Goal: Task Accomplishment & Management: Complete application form

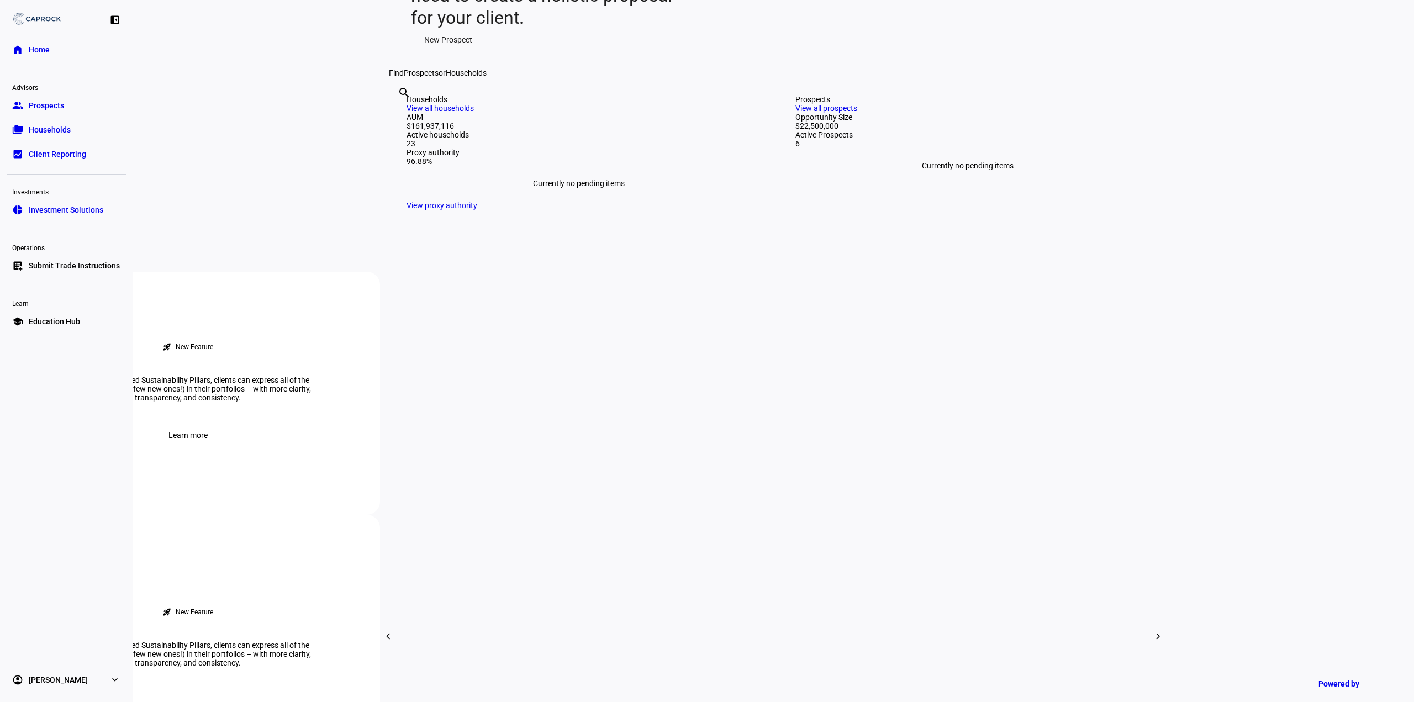
scroll to position [332, 0]
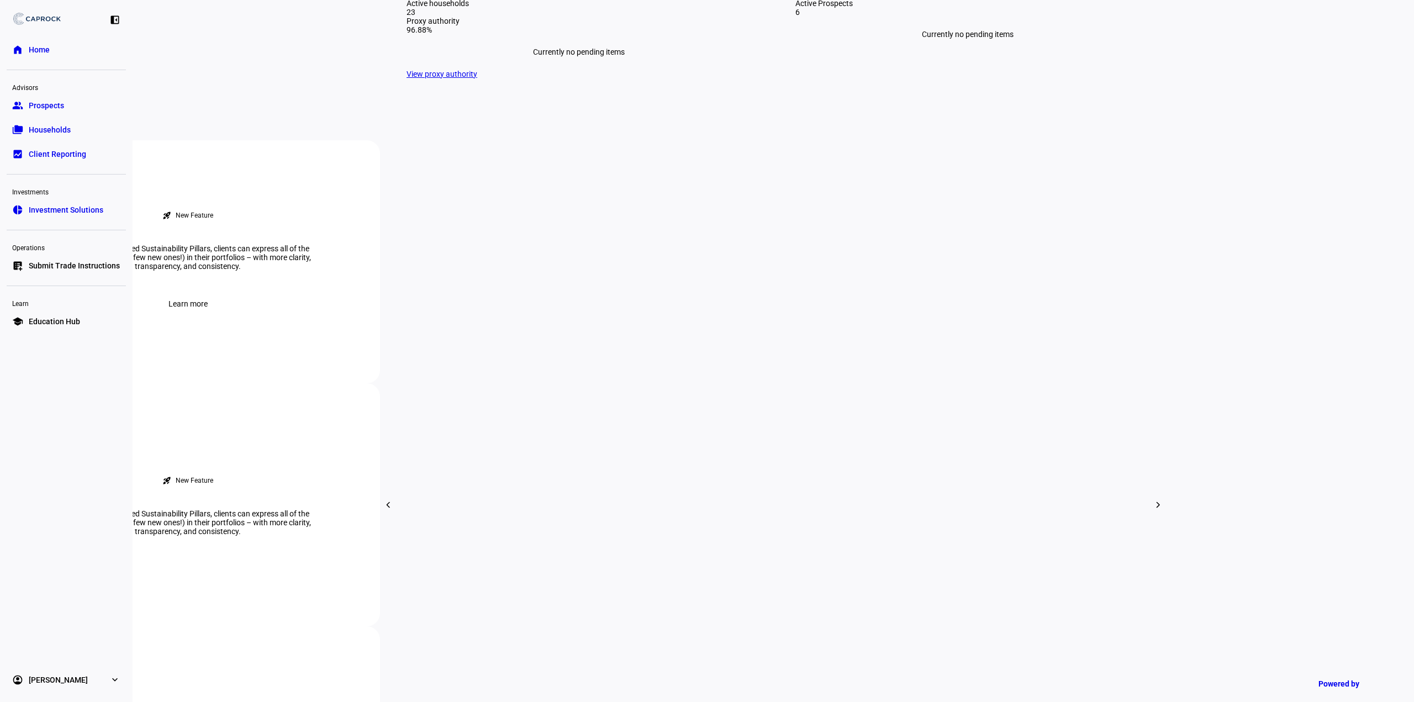
click at [65, 108] on link "group Prospects" at bounding box center [66, 105] width 119 height 22
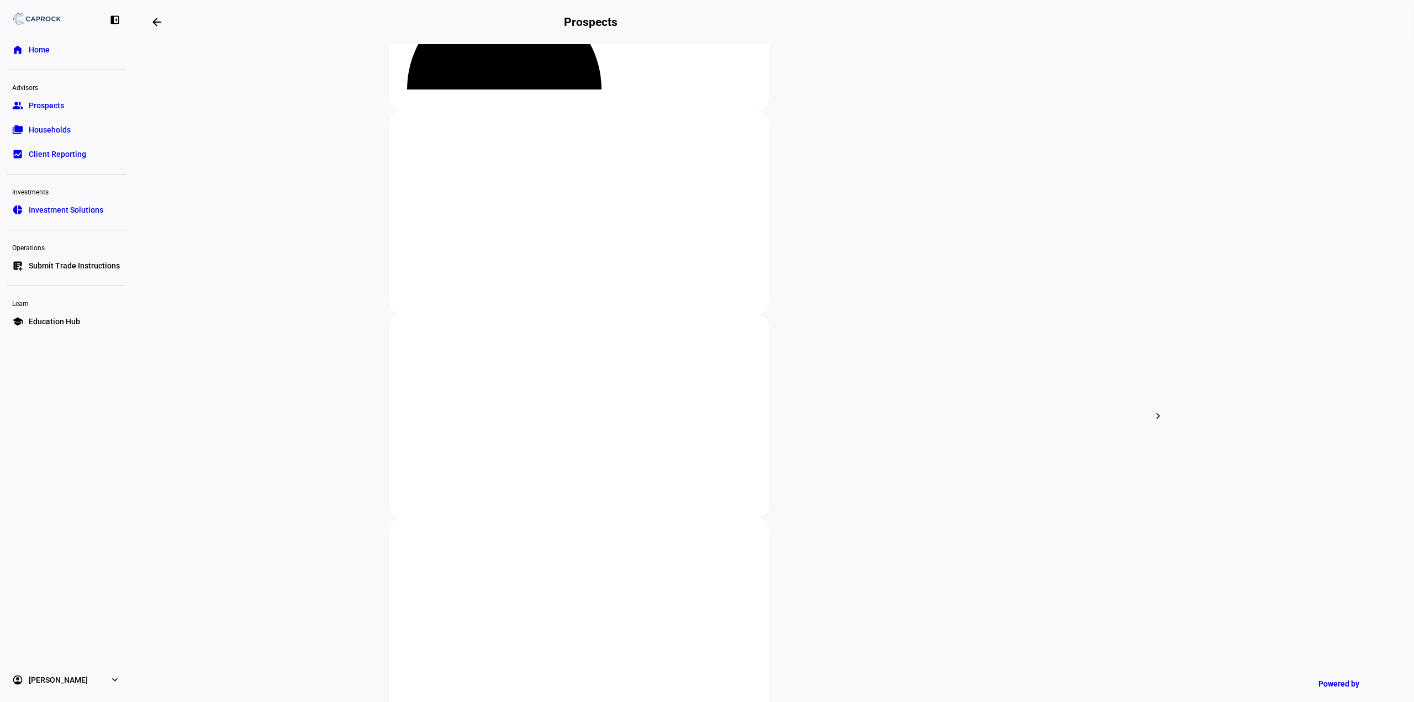
scroll to position [214, 0]
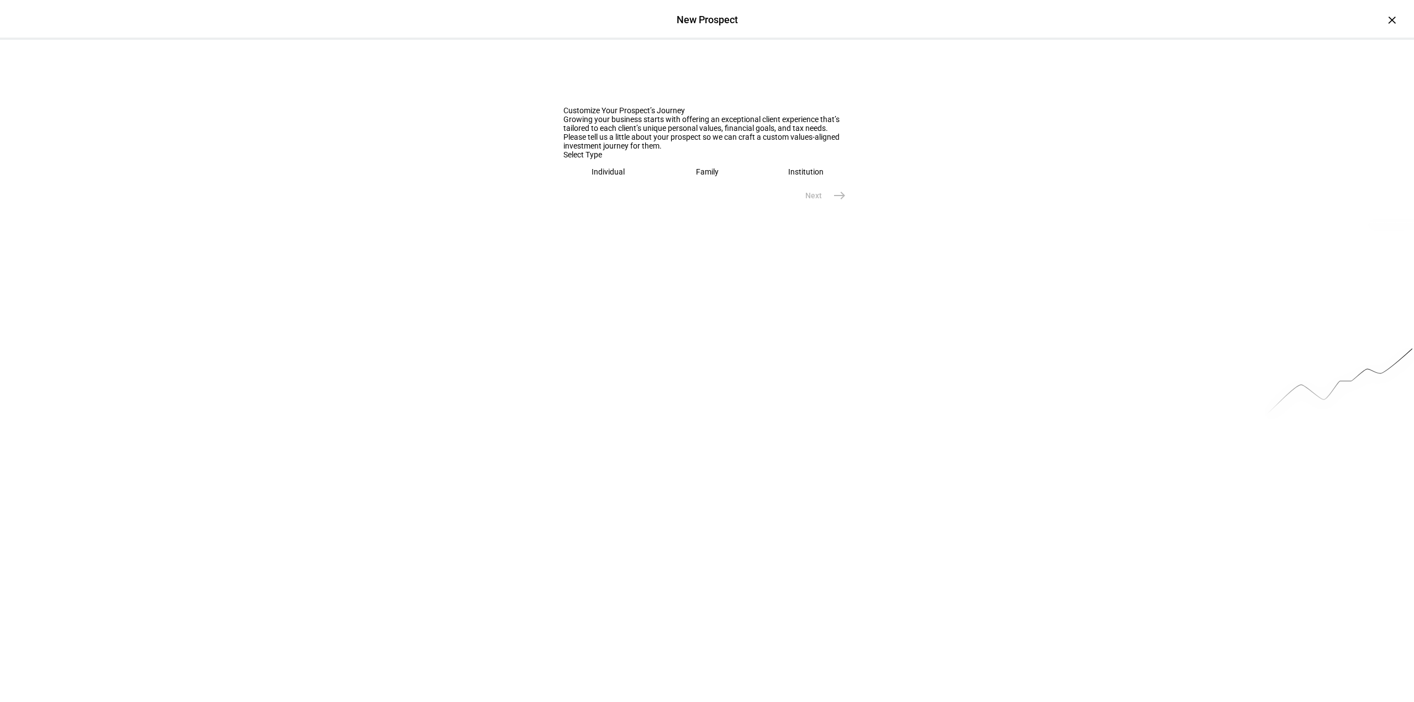
click at [778, 185] on eth-mega-radio-button "Institution" at bounding box center [806, 171] width 90 height 25
click at [687, 211] on input "text" at bounding box center [707, 206] width 287 height 9
type input "F"
type input "M"
type input "[PERSON_NAME] Foundation"
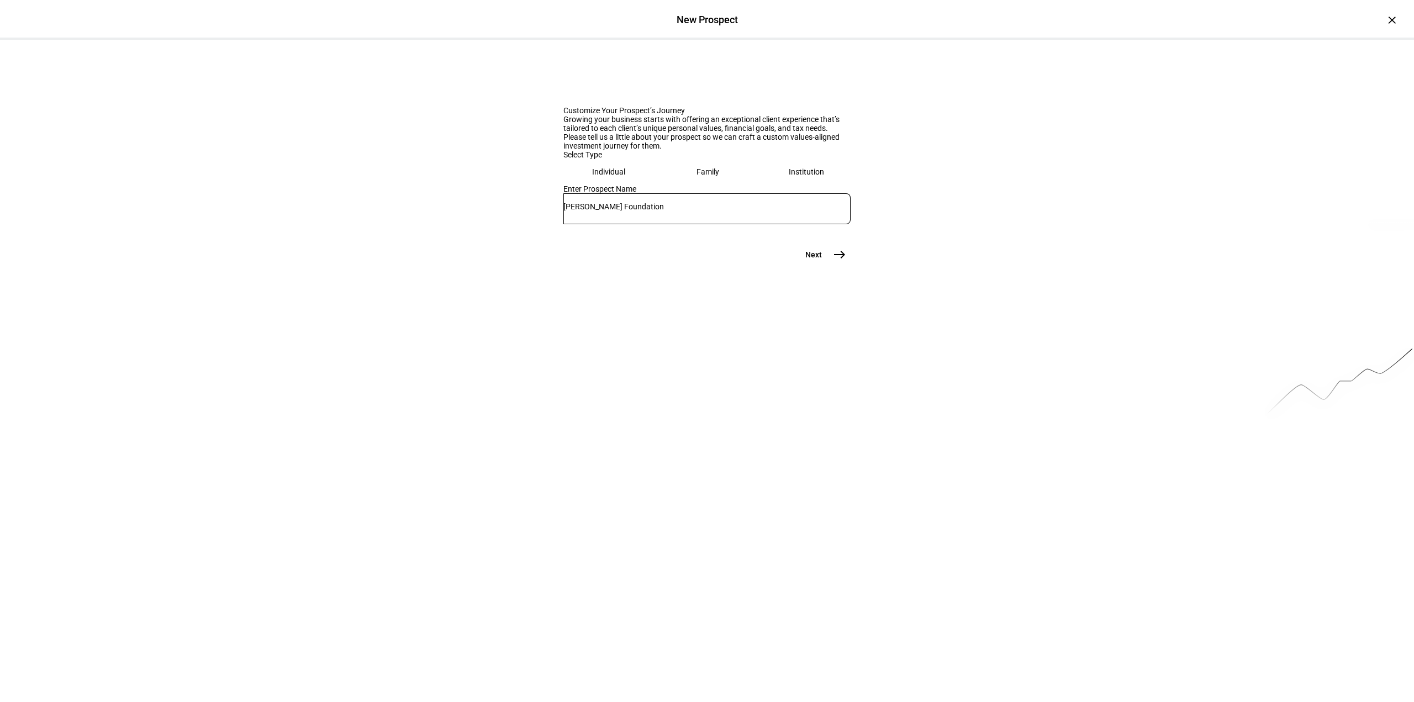
click at [833, 261] on mat-icon "east" at bounding box center [839, 254] width 13 height 13
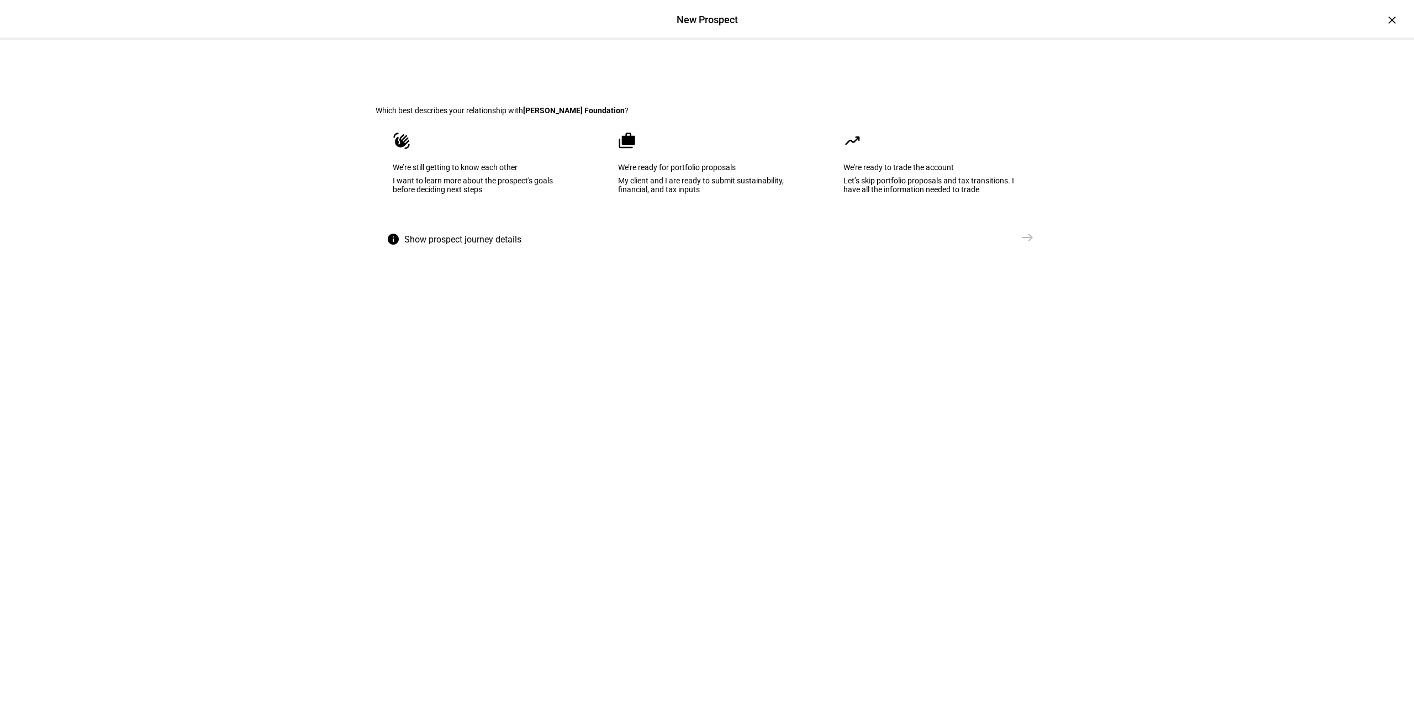
click at [499, 194] on div "I want to learn more about the prospect's goals before deciding next steps" at bounding box center [482, 185] width 178 height 18
click at [1007, 249] on button "Send [GEOGRAPHIC_DATA]" at bounding box center [999, 238] width 77 height 22
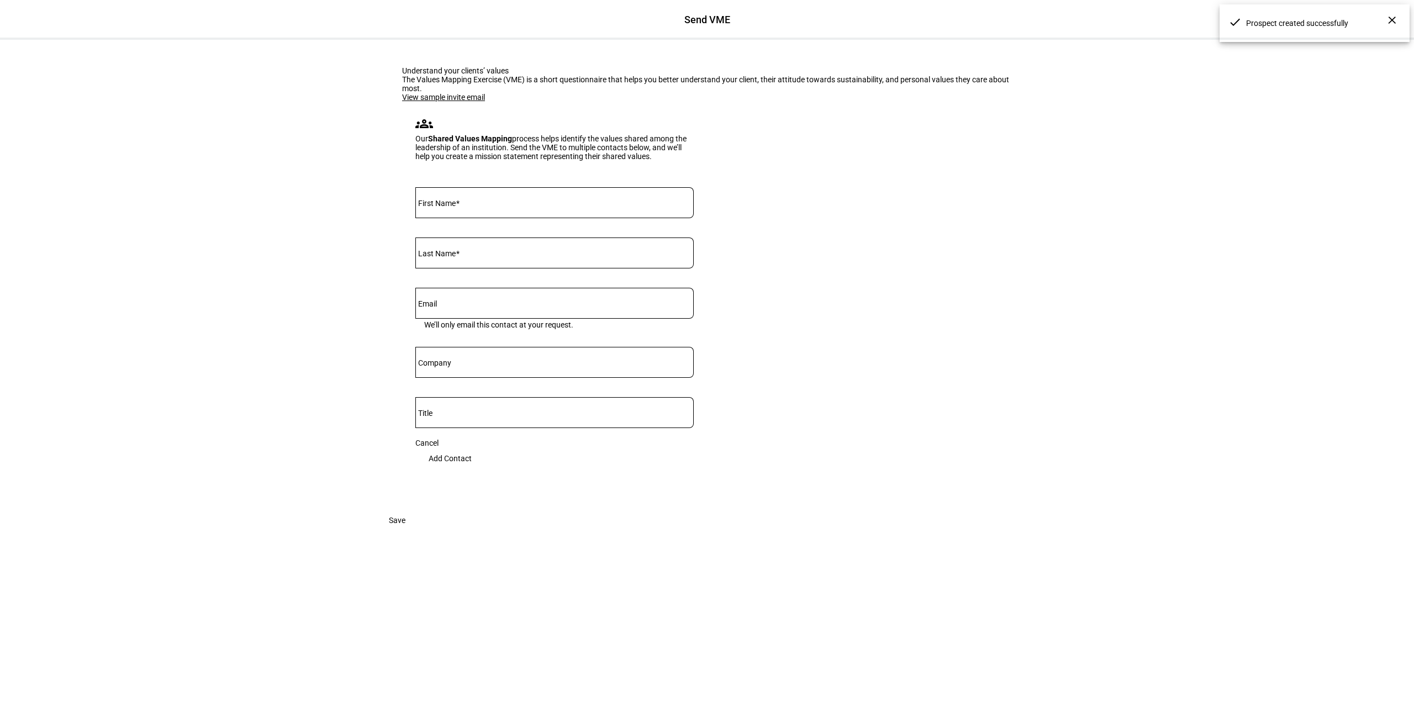
scroll to position [29, 0]
click at [406, 532] on span "Save" at bounding box center [397, 520] width 17 height 22
click at [1383, 18] on div "×" at bounding box center [1392, 20] width 18 height 18
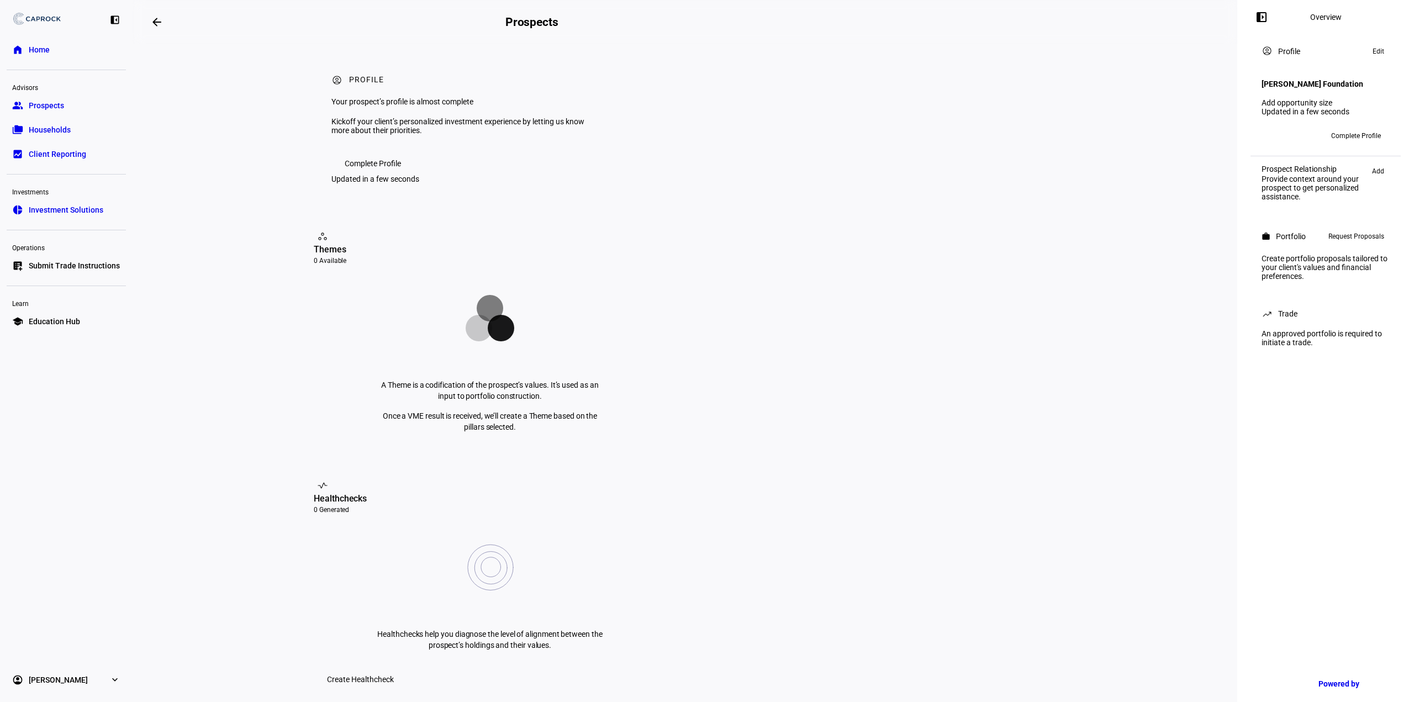
click at [1360, 128] on span "Complete Profile" at bounding box center [1357, 136] width 50 height 18
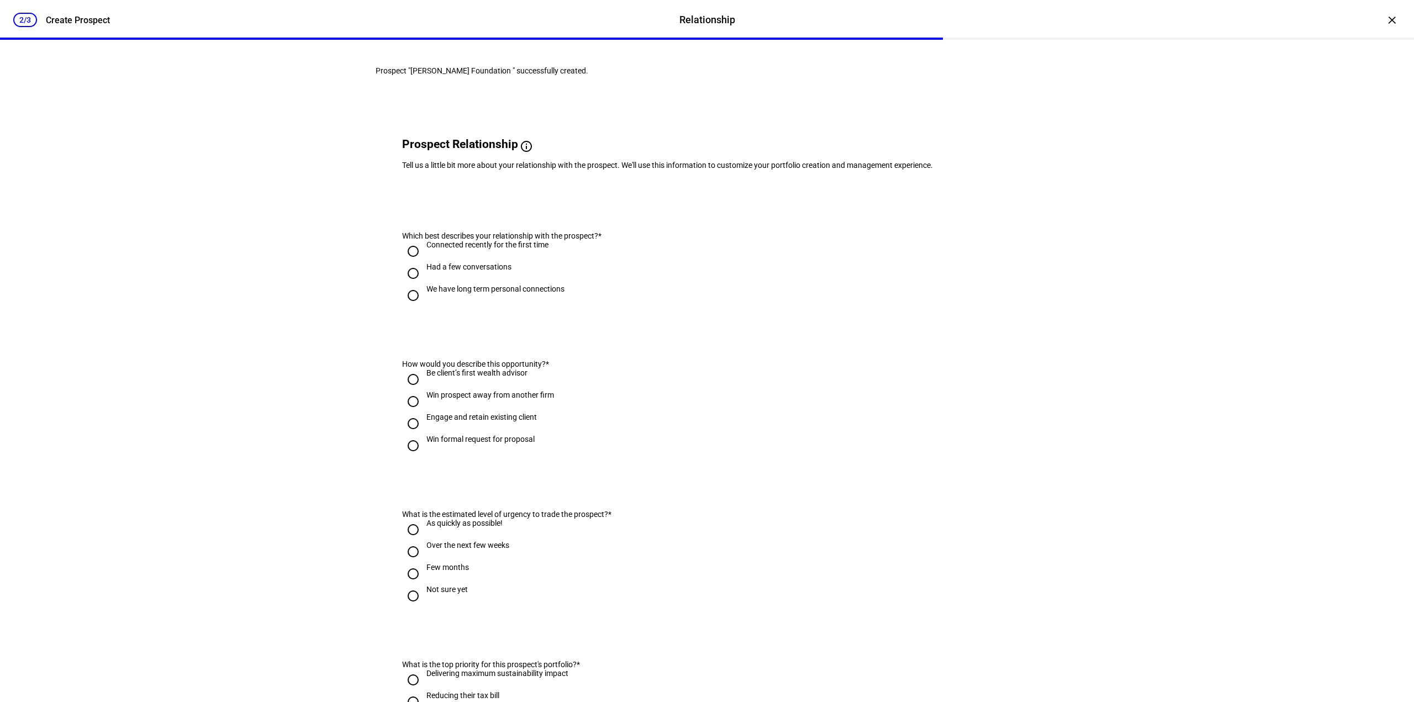
click at [470, 271] on div "Had a few conversations" at bounding box center [469, 266] width 85 height 9
click at [424, 285] on input "Had a few conversations" at bounding box center [413, 273] width 22 height 22
radio input "true"
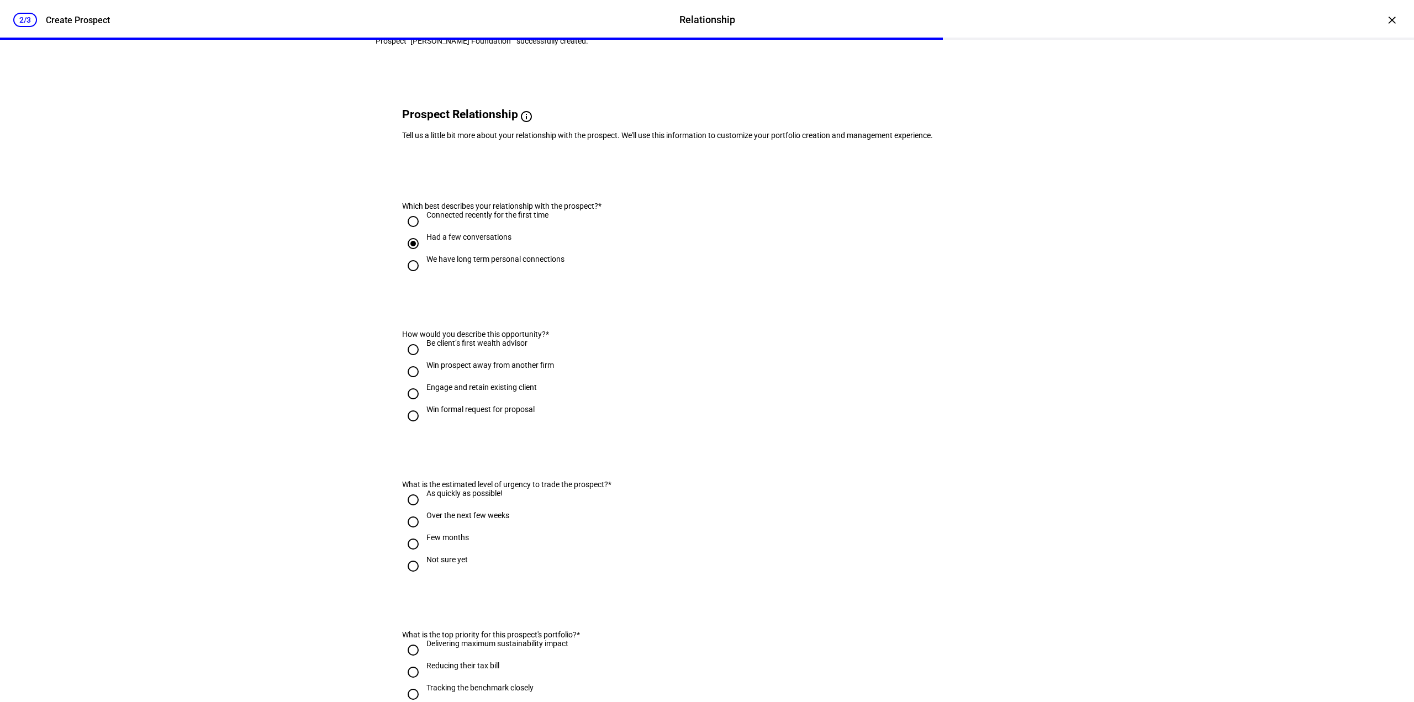
scroll to position [55, 0]
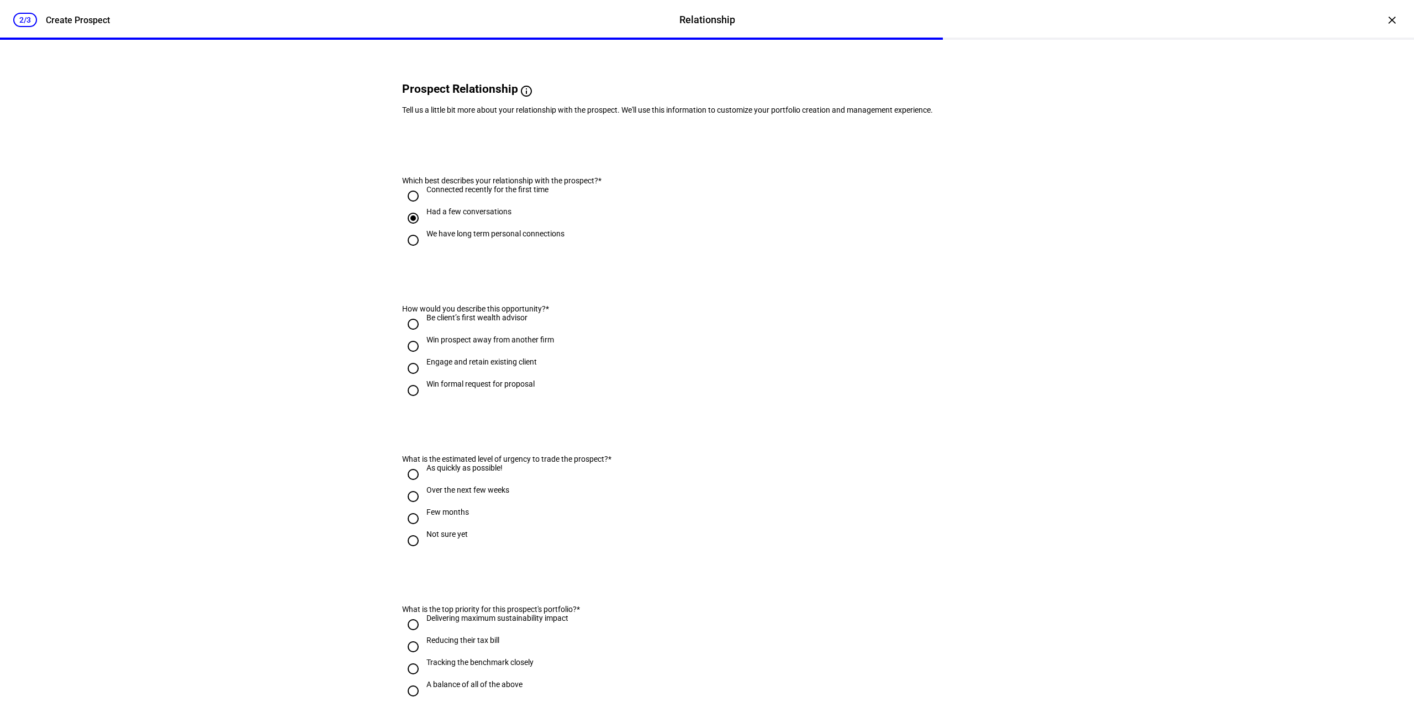
click at [510, 366] on div "Engage and retain existing client" at bounding box center [482, 361] width 111 height 9
click at [424, 380] on input "Engage and retain existing client" at bounding box center [413, 368] width 22 height 22
radio input "true"
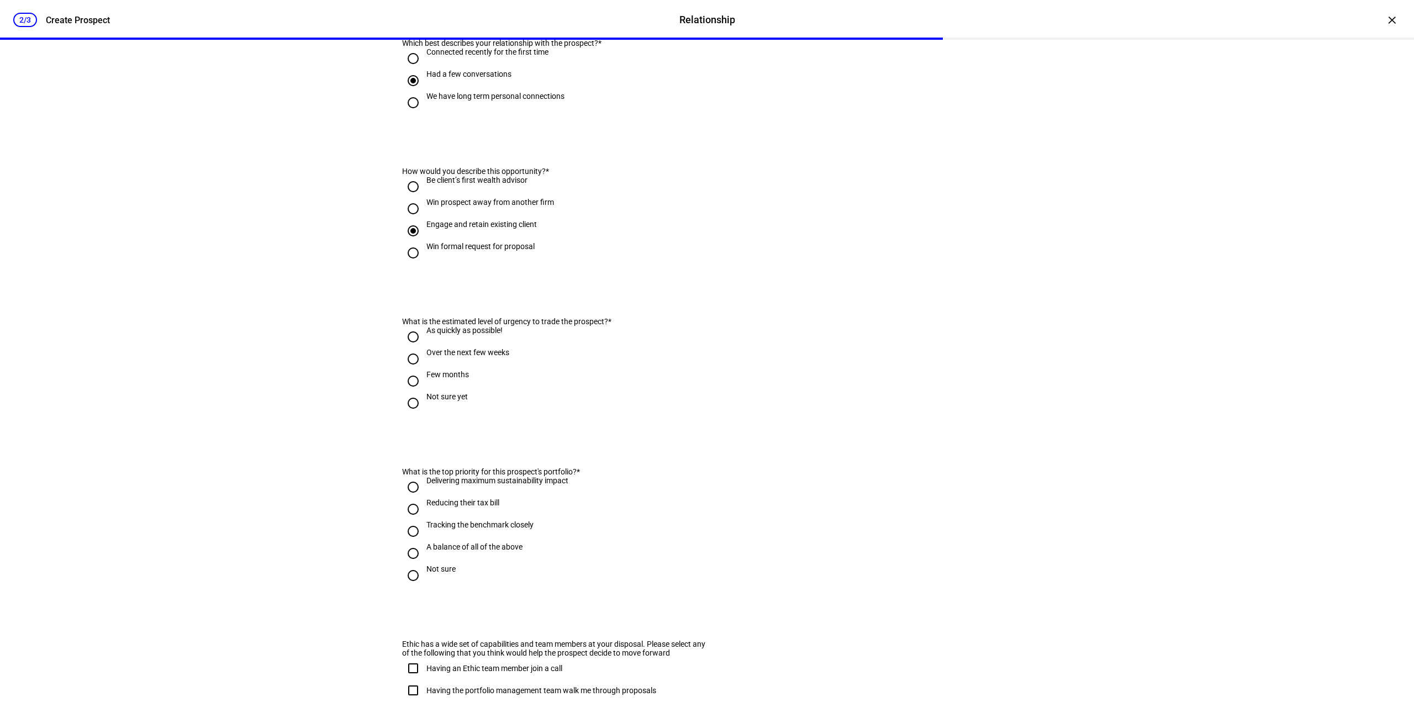
scroll to position [221, 0]
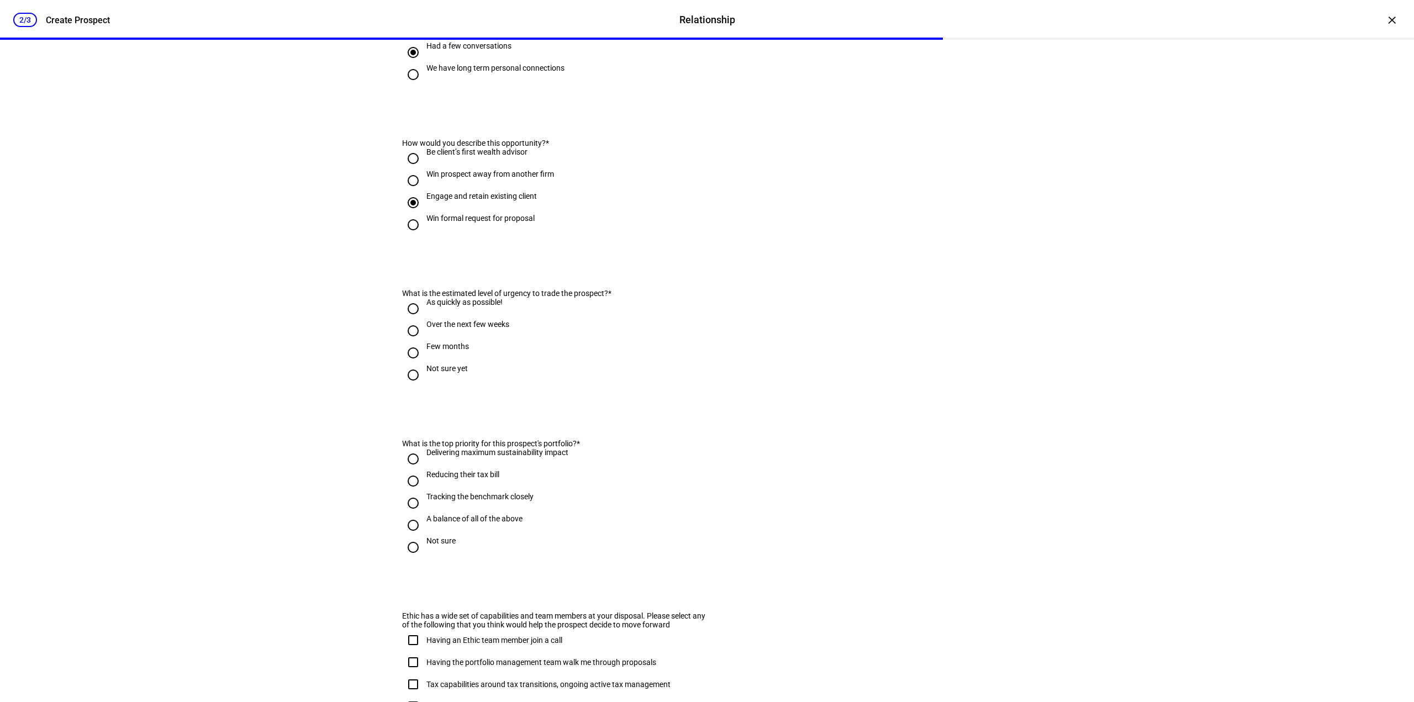
click at [454, 351] on div "Few months" at bounding box center [448, 346] width 43 height 9
click at [424, 364] on input "Few months" at bounding box center [413, 353] width 22 height 22
radio input "true"
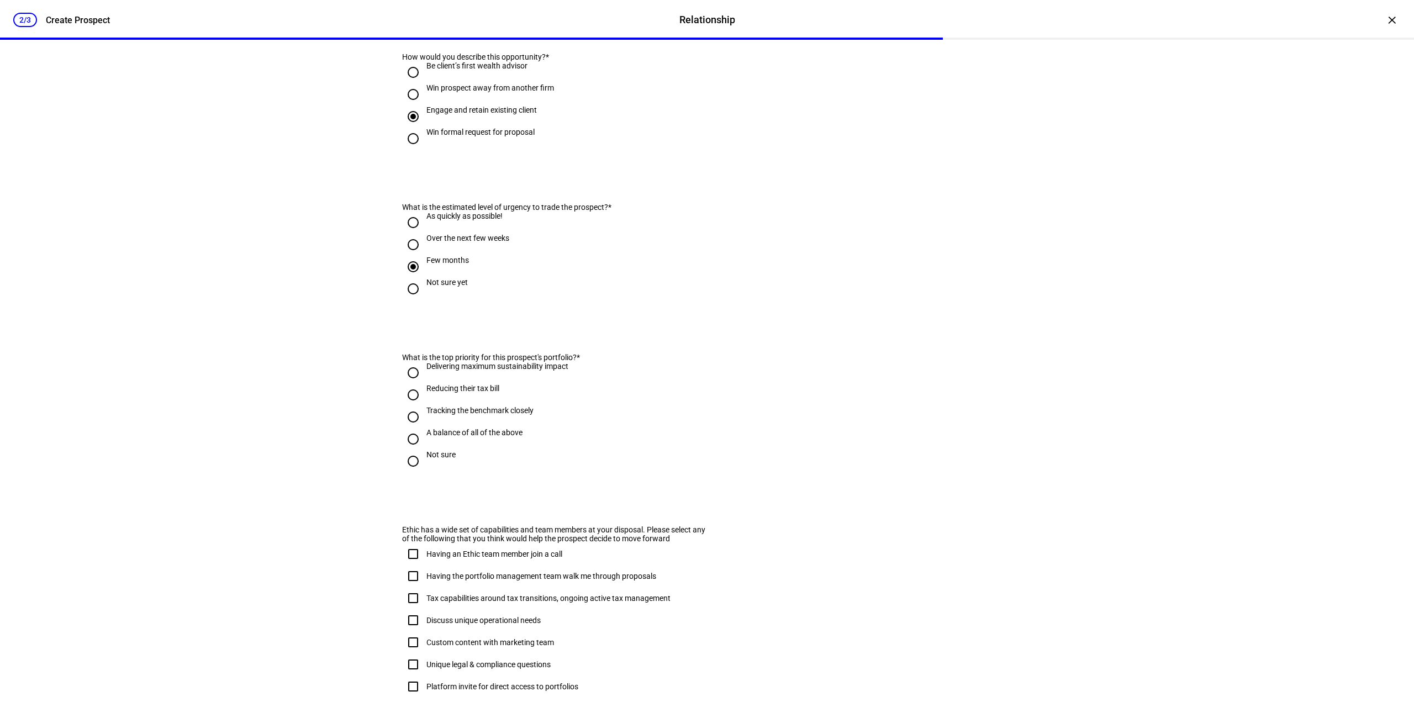
scroll to position [332, 0]
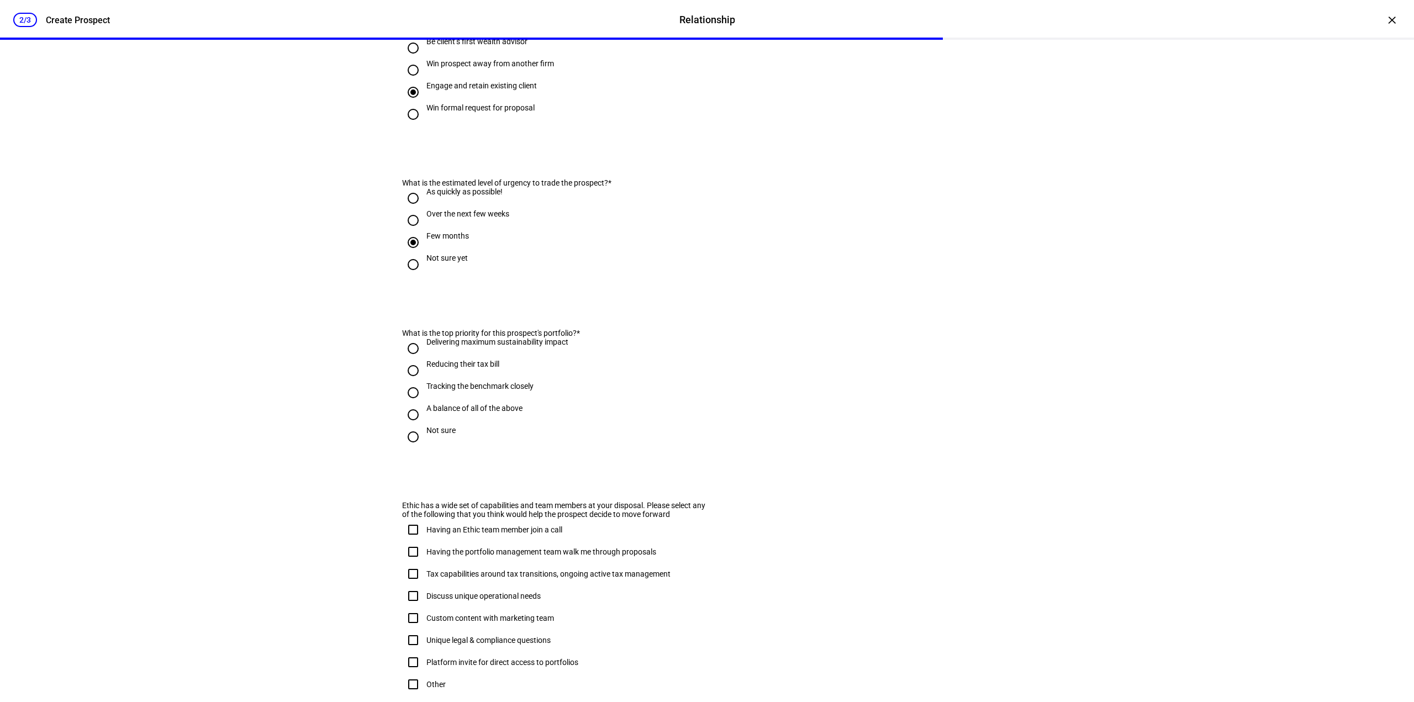
click at [427, 435] on div "Not sure" at bounding box center [441, 430] width 29 height 9
click at [424, 448] on input "Not sure" at bounding box center [413, 437] width 22 height 22
radio input "true"
click at [431, 424] on div "A balance of all of the above" at bounding box center [475, 414] width 96 height 20
click at [424, 426] on input "A balance of all of the above" at bounding box center [413, 415] width 22 height 22
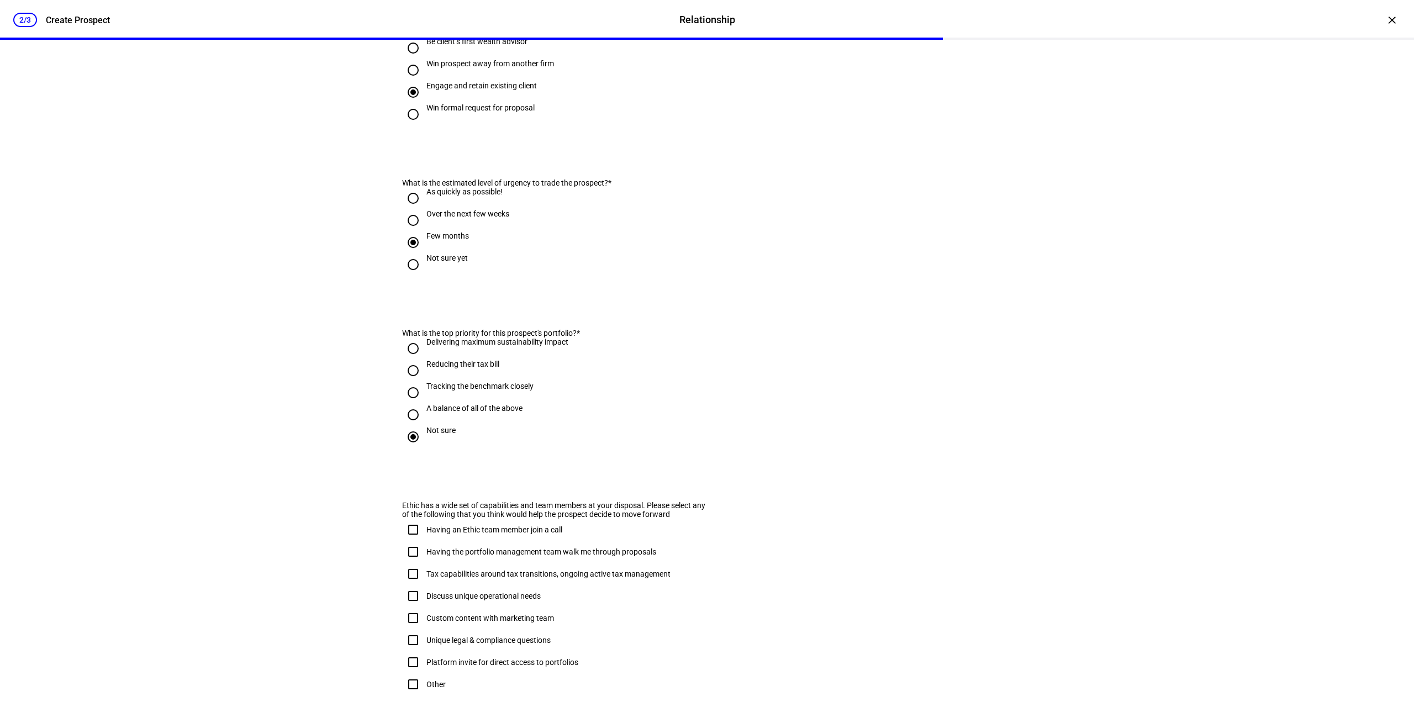
radio input "true"
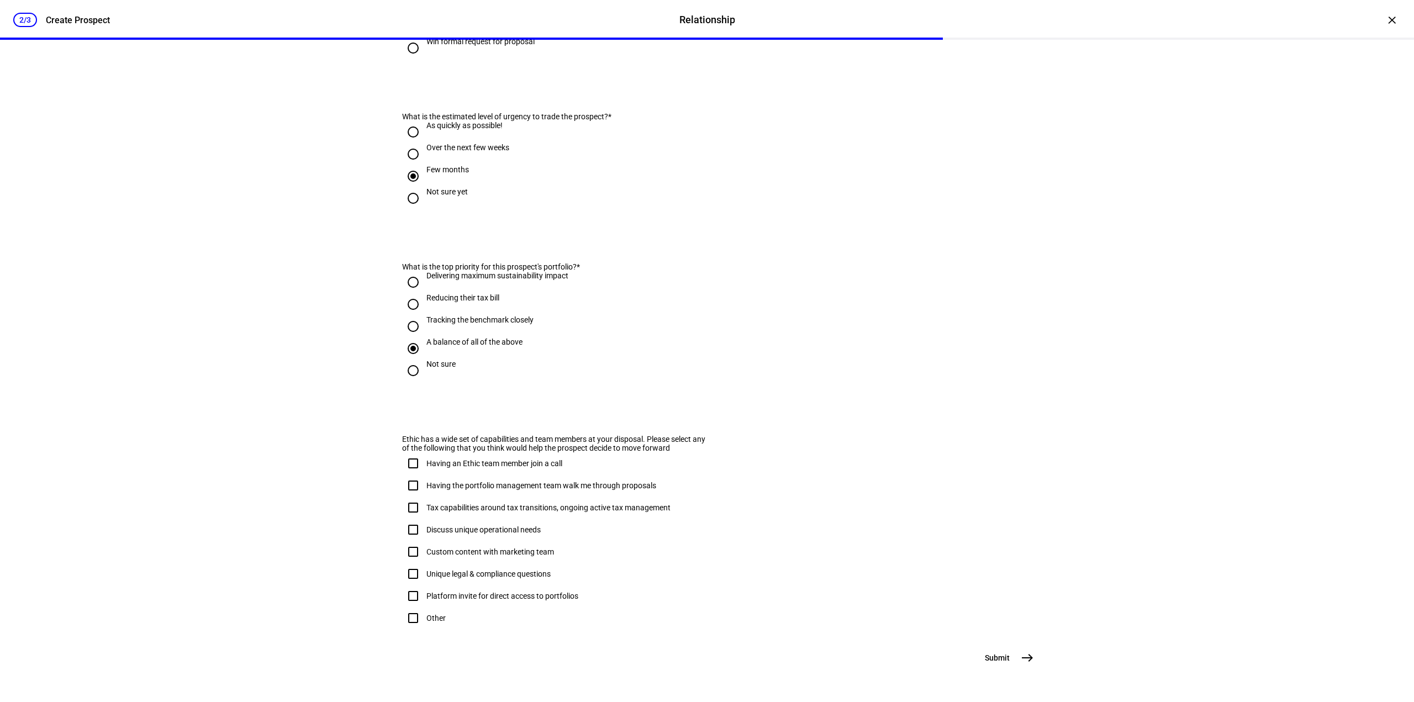
scroll to position [456, 0]
click at [471, 315] on div "Tracking the benchmark closely" at bounding box center [480, 319] width 107 height 9
click at [424, 315] on input "Tracking the benchmark closely" at bounding box center [413, 326] width 22 height 22
radio input "true"
click at [441, 360] on div "Not sure" at bounding box center [441, 364] width 29 height 9
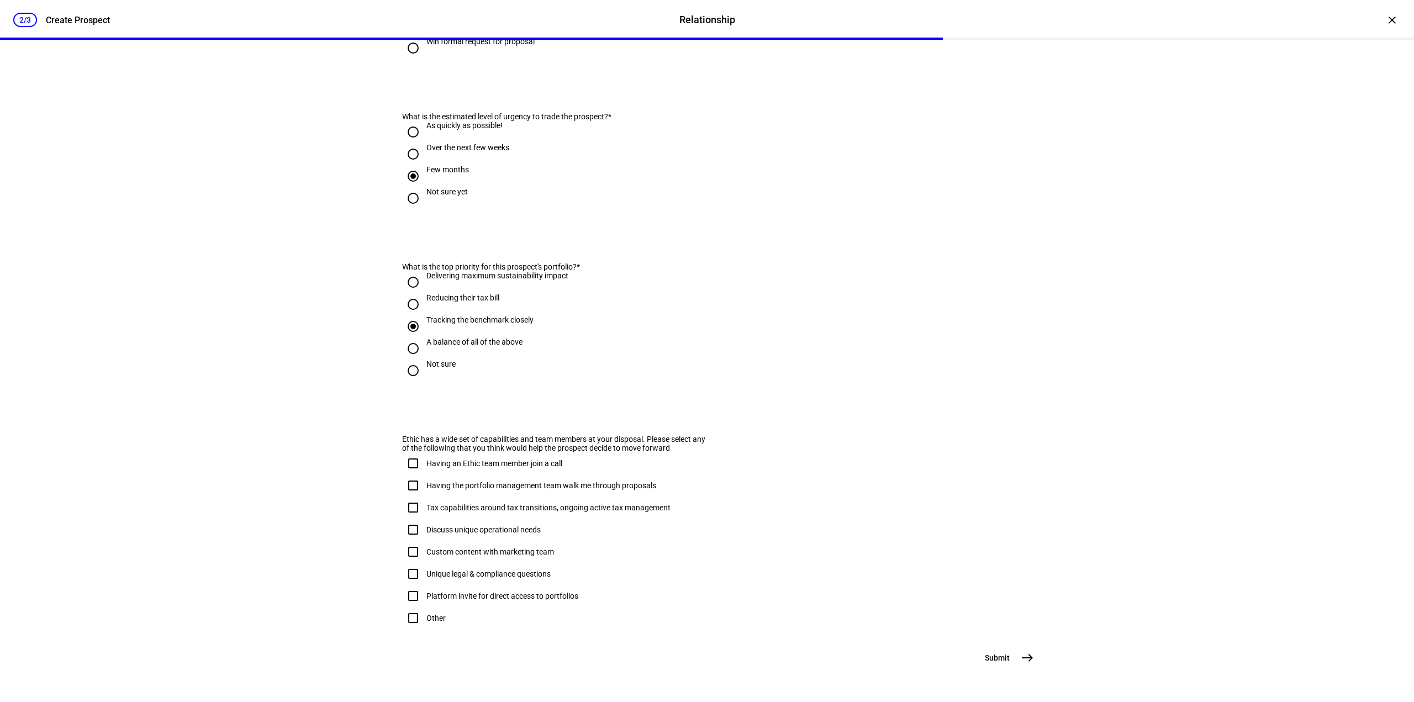
click at [424, 360] on input "Not sure" at bounding box center [413, 371] width 22 height 22
radio input "true"
click at [444, 459] on div "Having an Ethic team member join a call" at bounding box center [495, 463] width 136 height 9
click at [424, 453] on input "Having an Ethic team member join a call" at bounding box center [413, 464] width 22 height 22
checkbox input "true"
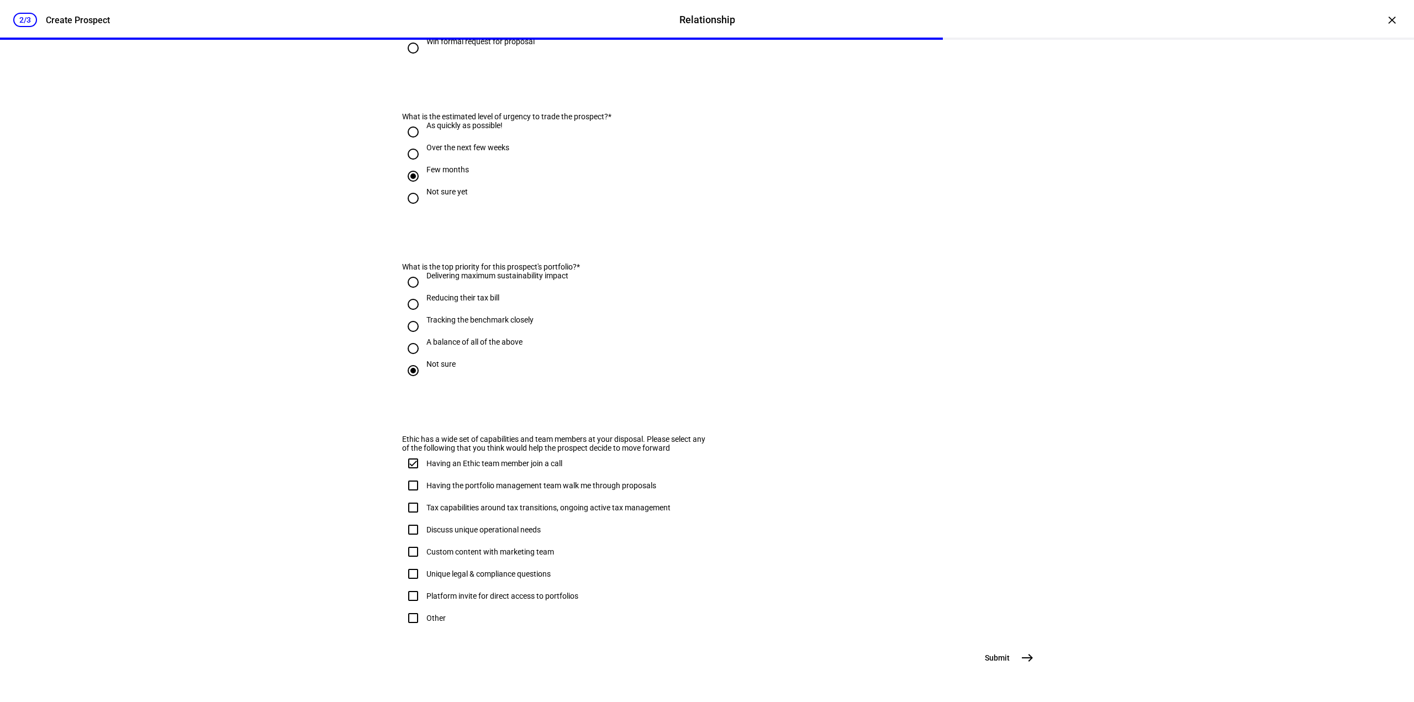
click at [992, 654] on span "Submit" at bounding box center [997, 658] width 25 height 11
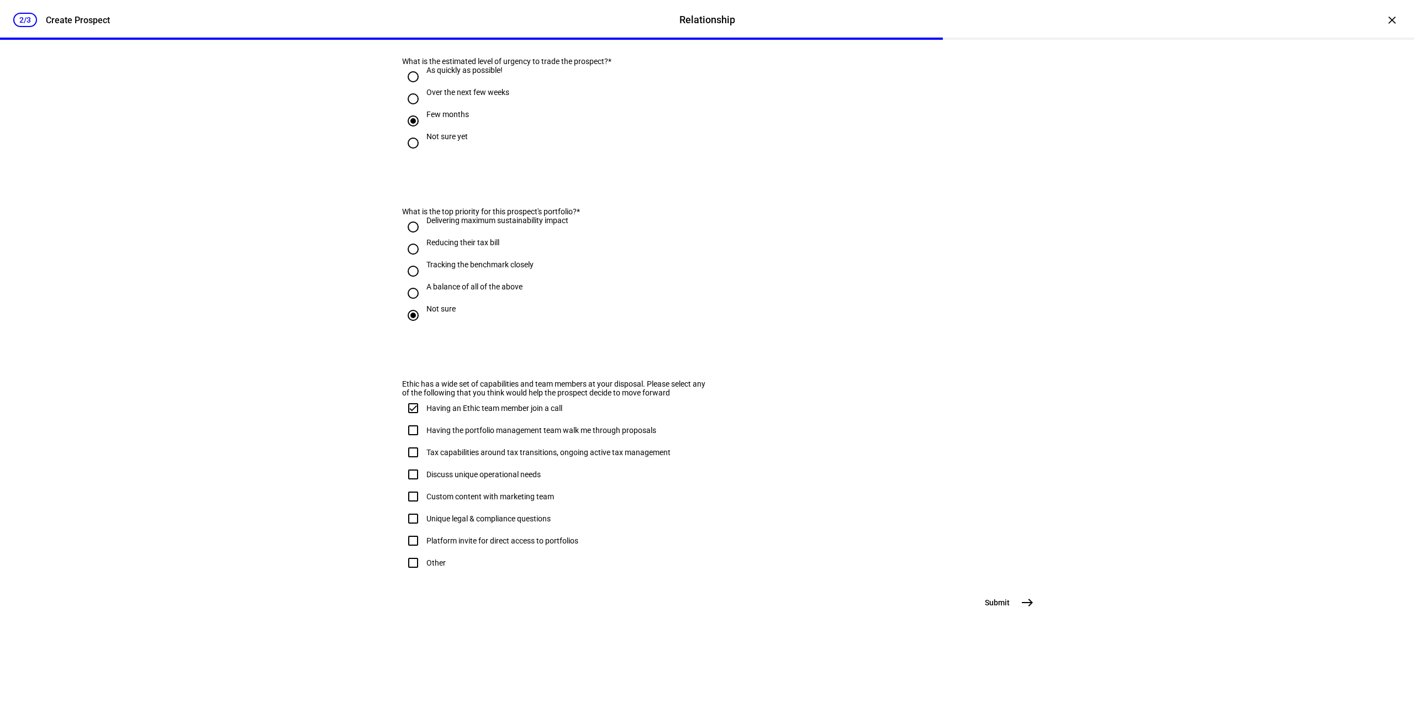
scroll to position [0, 0]
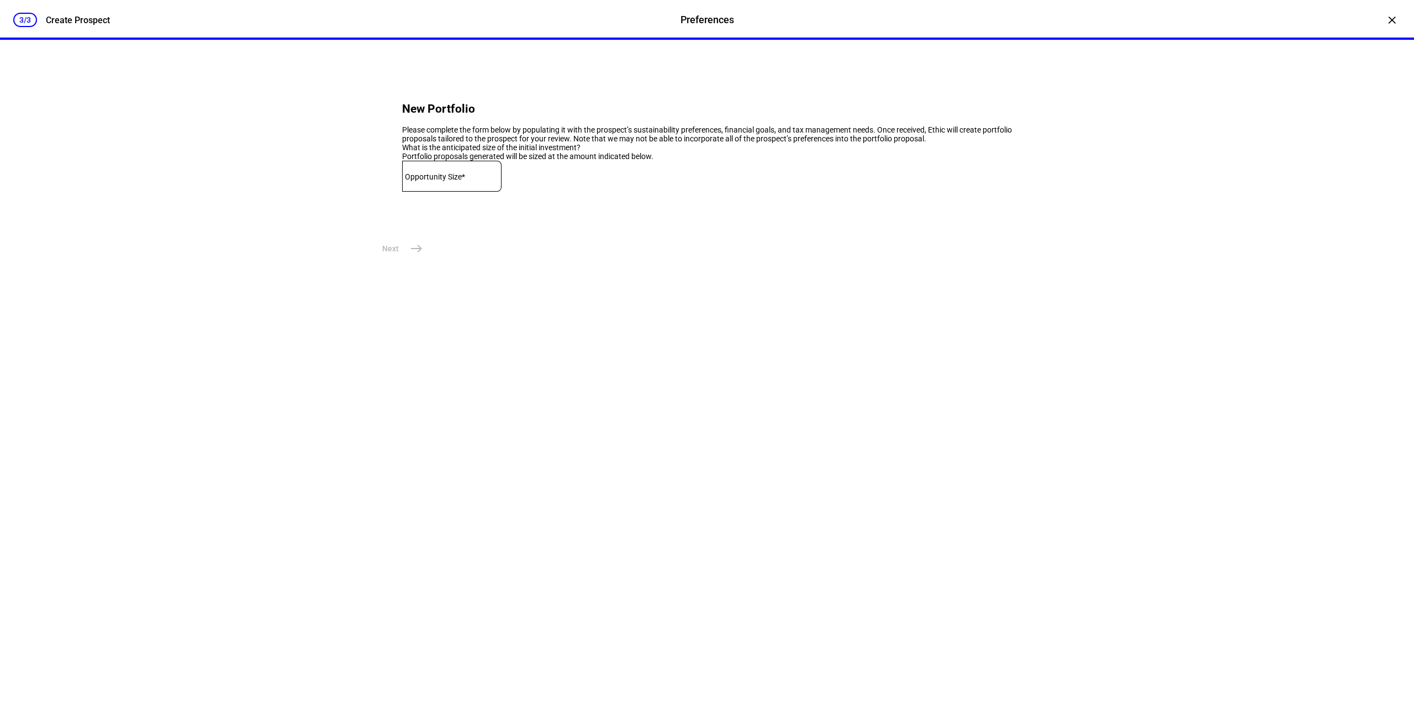
click at [465, 181] on mat-label "Opportunity Size*" at bounding box center [435, 176] width 60 height 9
type input "28,000,000"
click at [525, 260] on div "Next east" at bounding box center [707, 249] width 663 height 22
click at [410, 255] on mat-icon "east" at bounding box center [416, 248] width 13 height 13
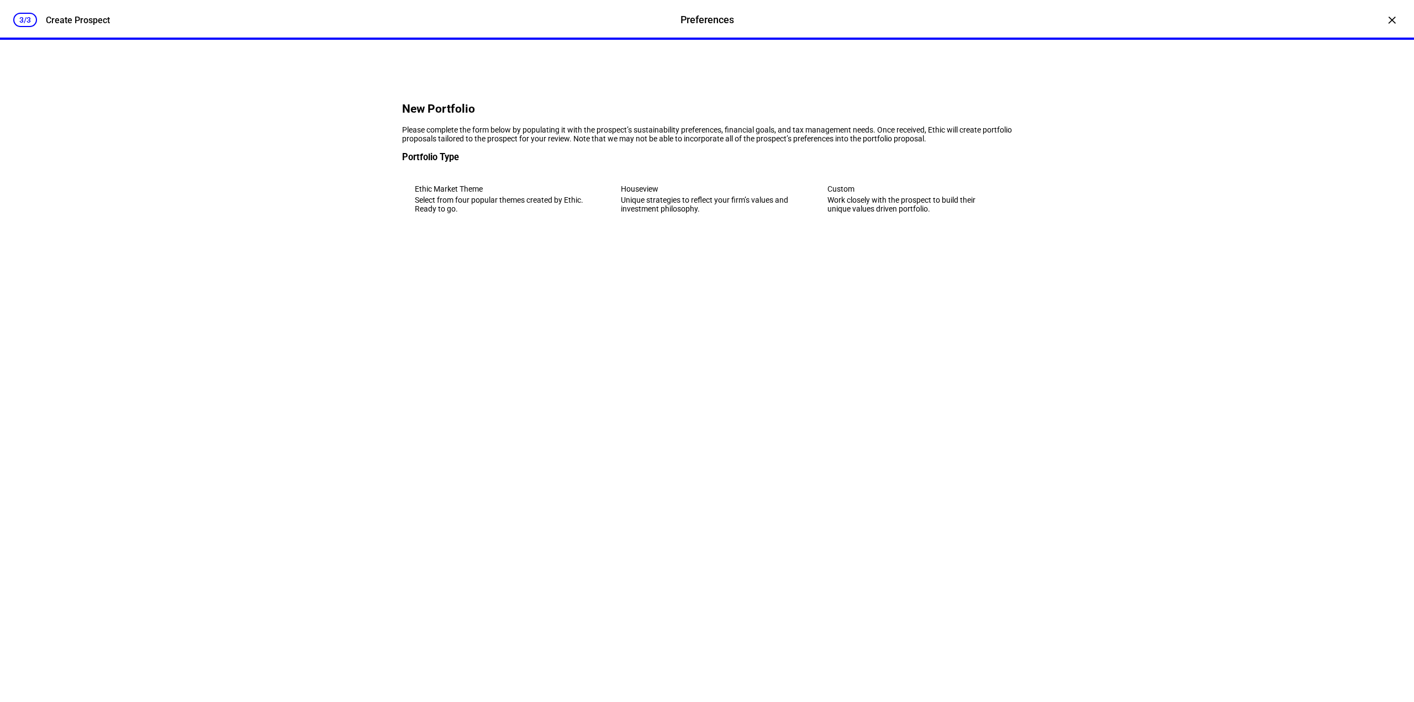
click at [870, 213] on div "Work closely with the prospect to build their unique values driven portfolio." at bounding box center [914, 205] width 172 height 18
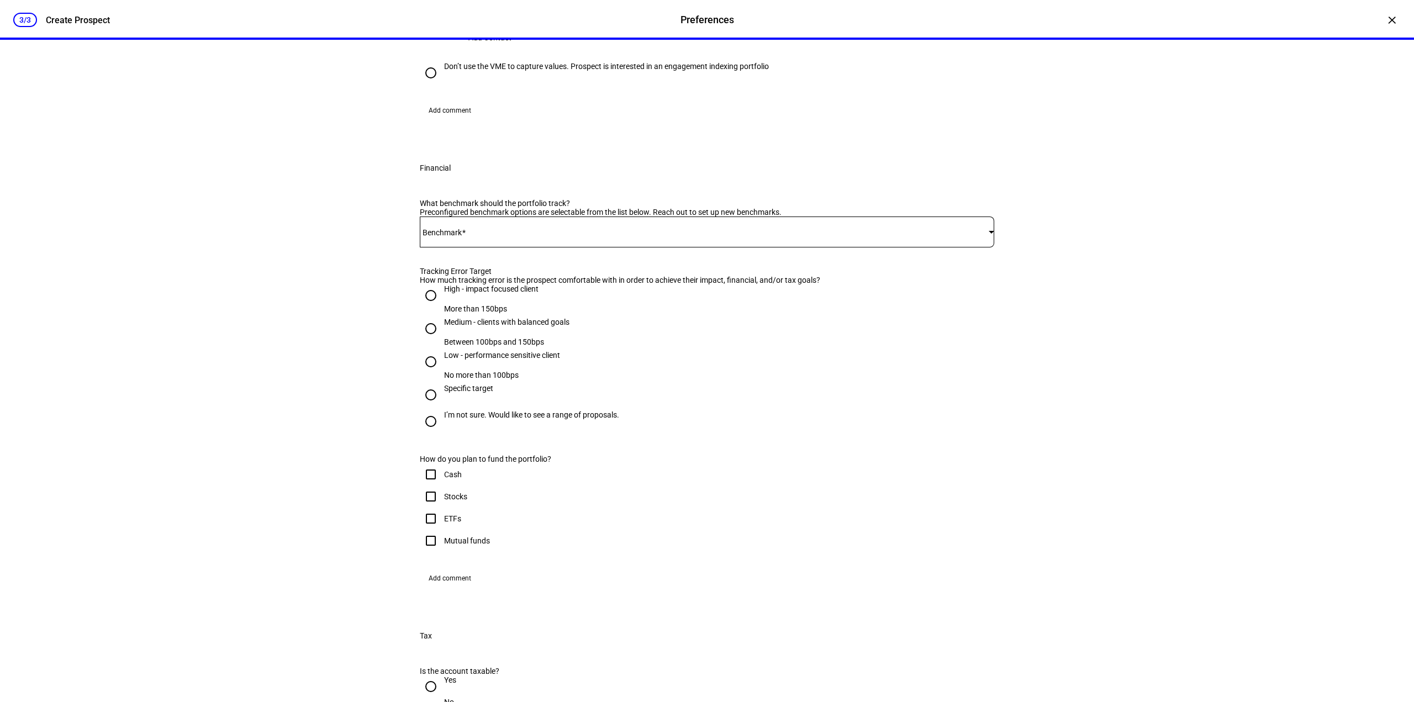
scroll to position [663, 0]
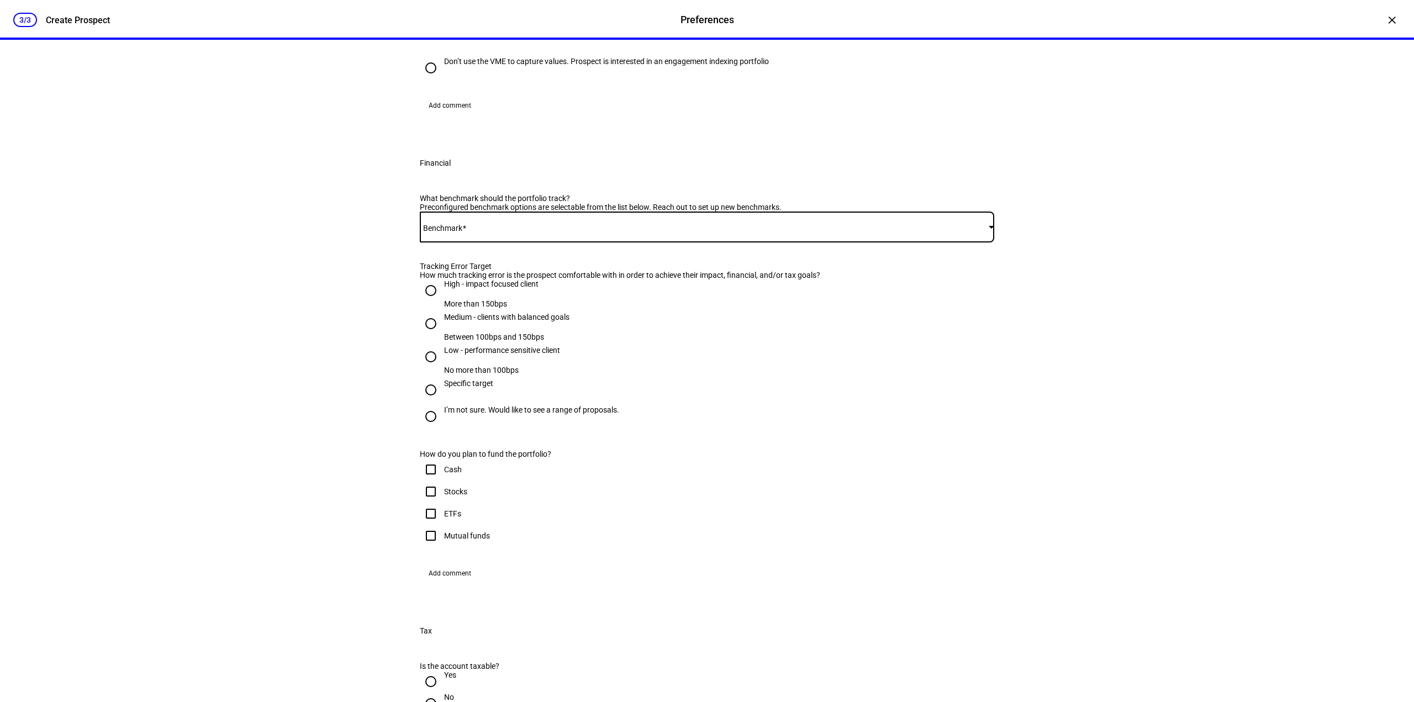
click at [499, 232] on span at bounding box center [704, 227] width 569 height 9
click at [528, 435] on span "iShares CORE S&P 500 ETF - IVV" at bounding box center [481, 437] width 111 height 9
click at [488, 355] on div "Low - performance sensitive client" at bounding box center [502, 350] width 116 height 9
click at [442, 368] on input "Low - performance sensitive client No more than 100bps" at bounding box center [431, 357] width 22 height 22
radio input "true"
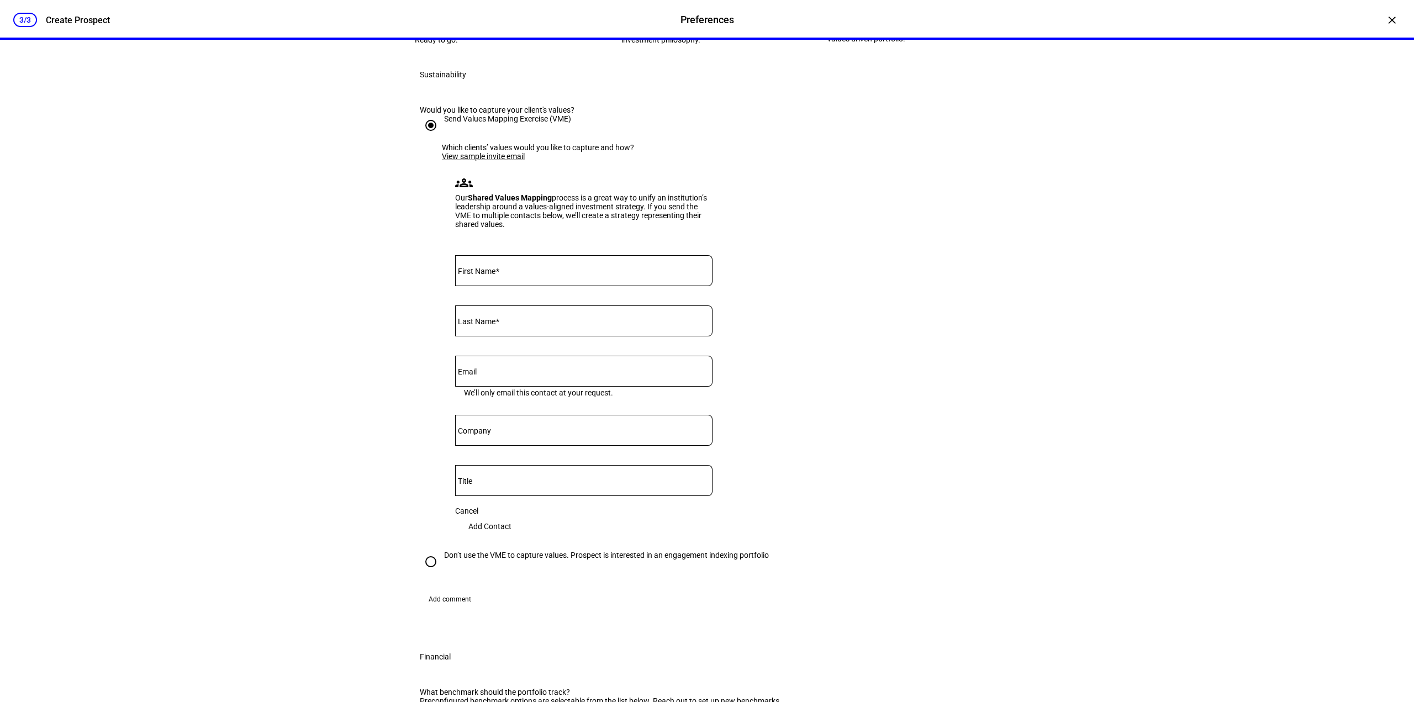
scroll to position [166, 0]
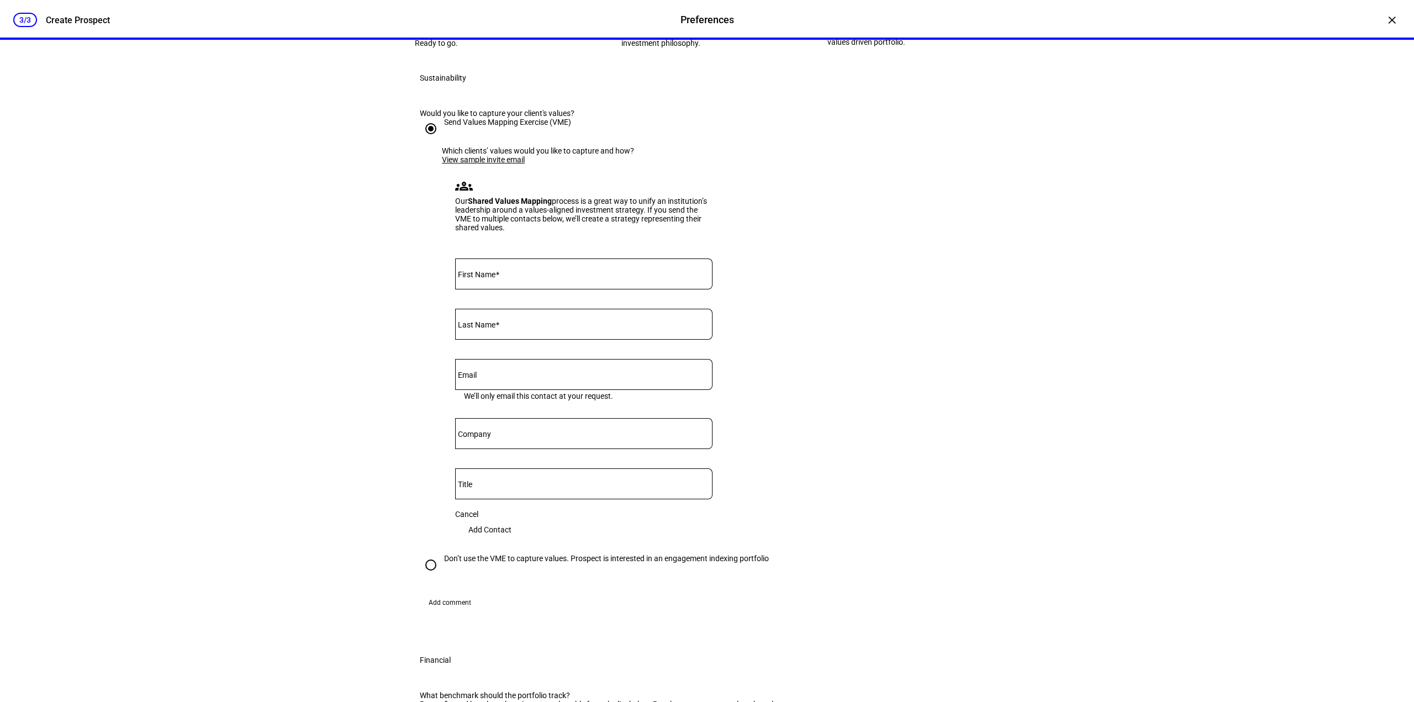
click at [500, 164] on link "View sample invite email" at bounding box center [483, 159] width 83 height 9
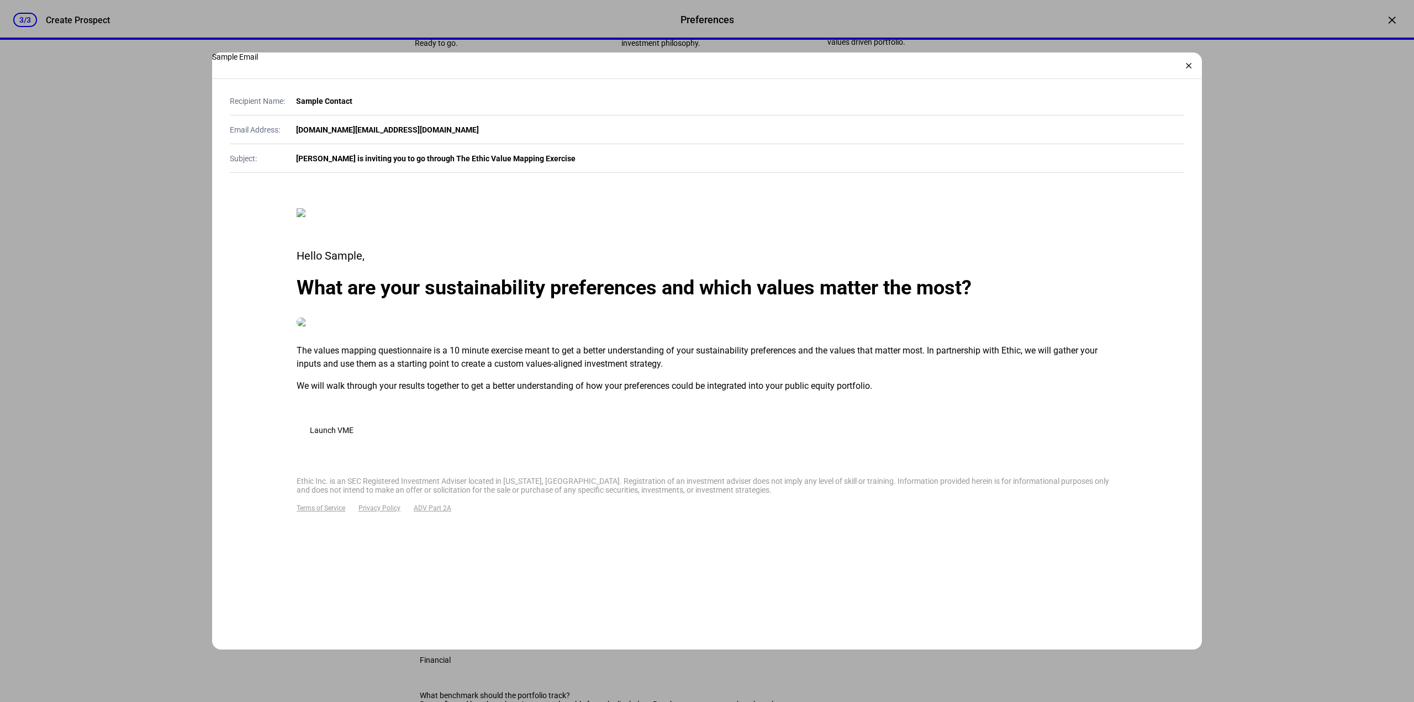
scroll to position [4, 0]
click at [1187, 65] on div "×" at bounding box center [1189, 66] width 18 height 18
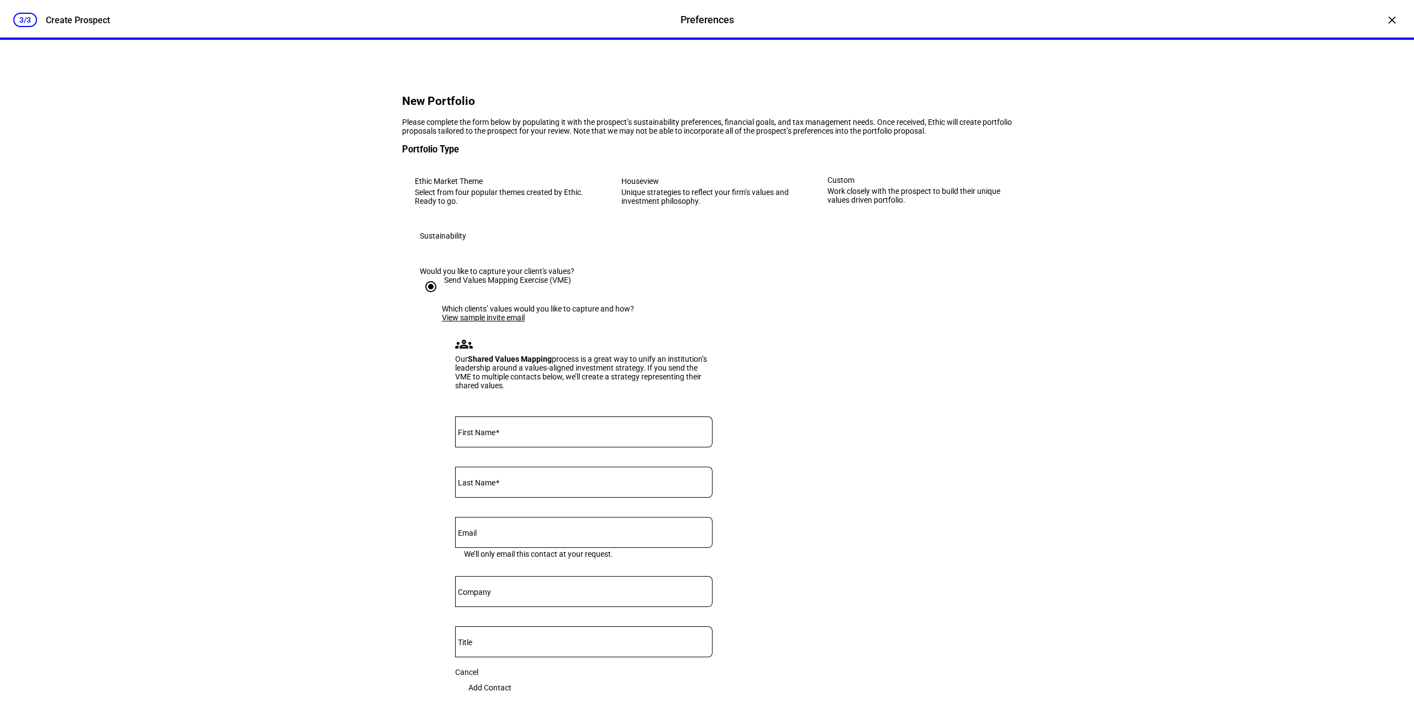
scroll to position [0, 0]
